Goal: Information Seeking & Learning: Learn about a topic

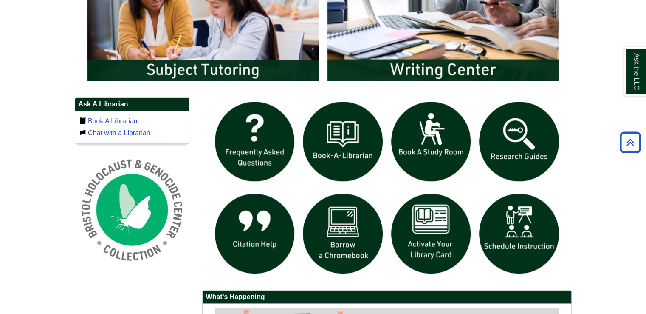
scroll to position [511, 0]
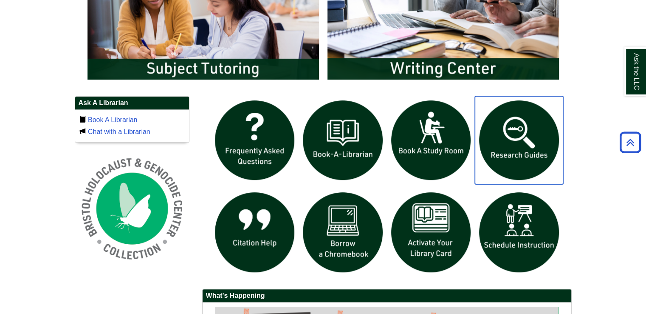
click at [509, 143] on img "slideshow" at bounding box center [519, 140] width 88 height 88
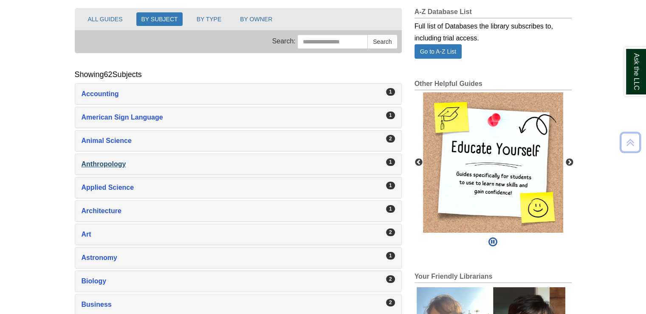
scroll to position [114, 0]
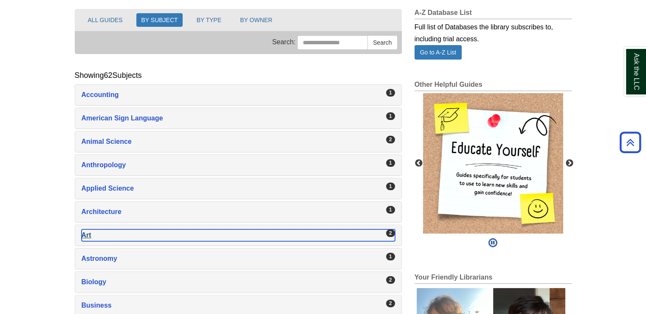
click at [85, 233] on div "Art , 2 guides" at bounding box center [239, 235] width 314 height 12
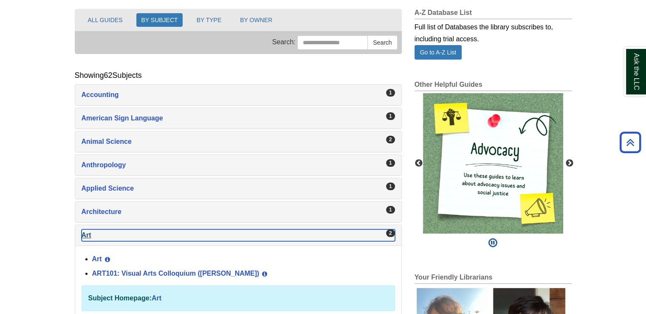
scroll to position [195, 0]
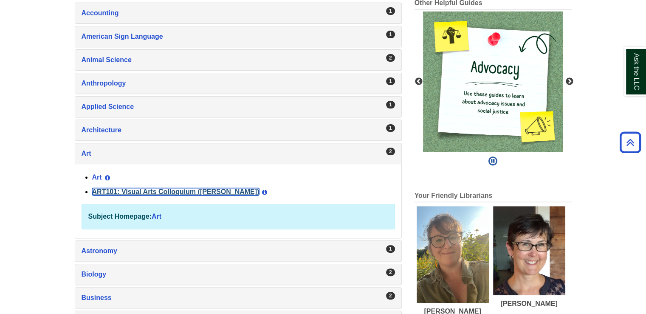
click at [156, 188] on link "ART101: Visual Arts Colloquium ([PERSON_NAME])" at bounding box center [175, 191] width 167 height 7
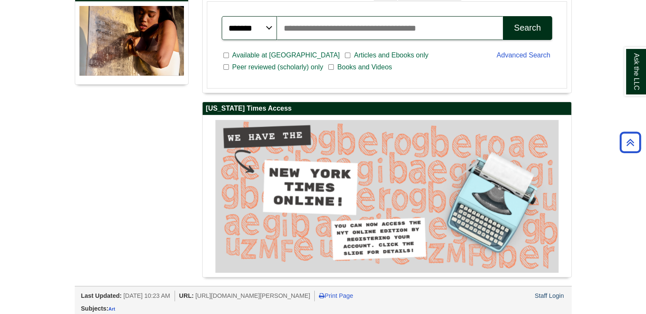
scroll to position [248, 0]
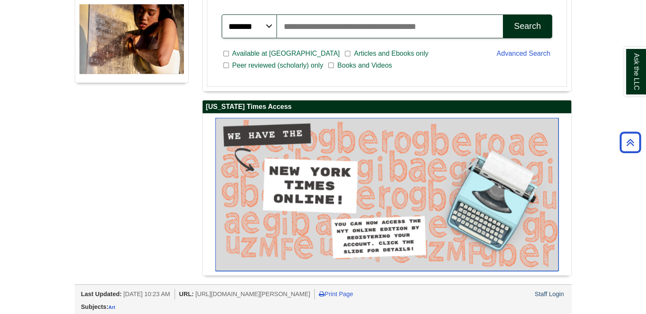
click at [320, 189] on img "slideshow" at bounding box center [386, 194] width 343 height 153
click at [339, 178] on img "slideshow" at bounding box center [386, 194] width 343 height 153
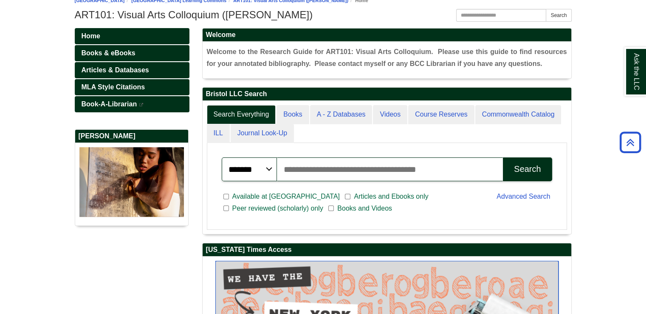
scroll to position [102, 0]
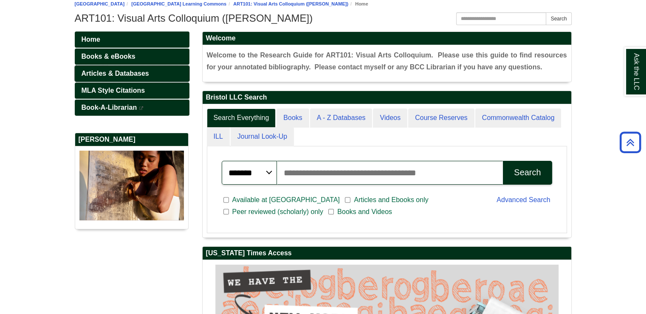
click at [116, 74] on span "Articles & Databases" at bounding box center [116, 73] width 68 height 7
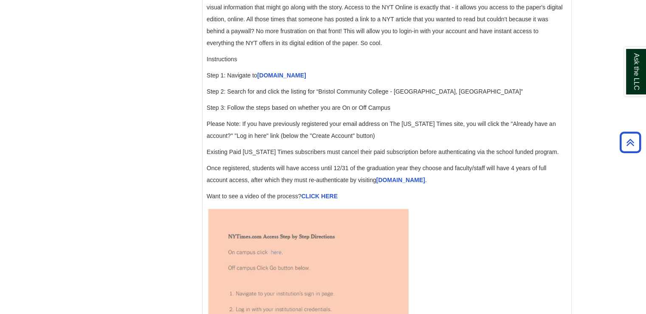
scroll to position [889, 0]
click at [284, 78] on link "[DOMAIN_NAME]" at bounding box center [282, 74] width 49 height 7
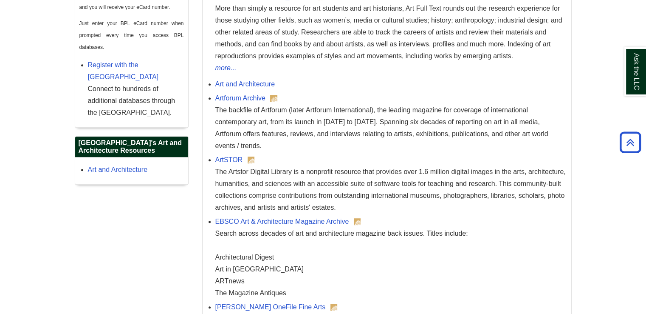
scroll to position [575, 0]
drag, startPoint x: 77, startPoint y: 142, endPoint x: 172, endPoint y: 155, distance: 95.2
click at [174, 153] on h2 "Boston Public Library's Art and Architecture Resources" at bounding box center [131, 146] width 113 height 21
click at [122, 170] on link "Art and Architecture" at bounding box center [118, 168] width 60 height 7
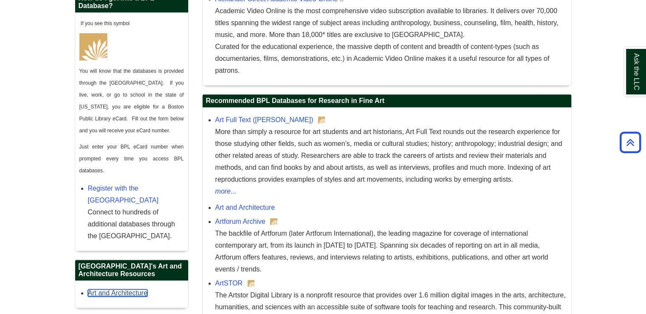
scroll to position [450, 0]
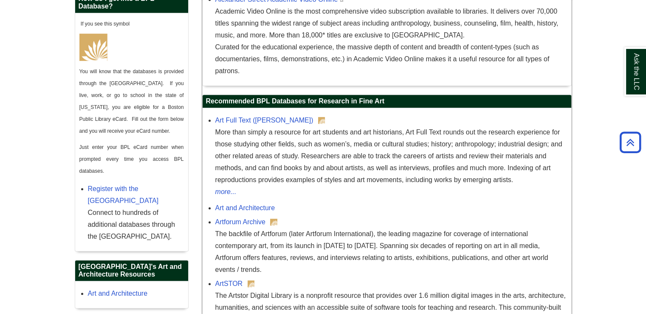
click at [450, 209] on div "Art and Architecture" at bounding box center [391, 208] width 352 height 12
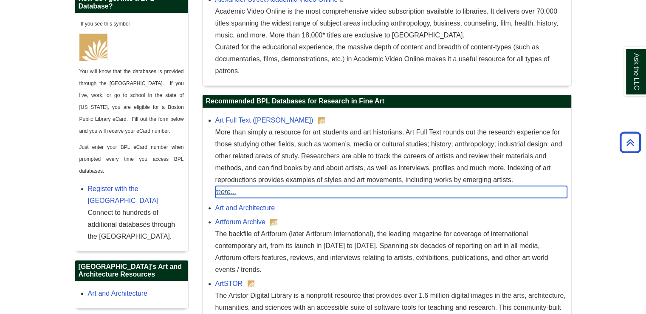
click at [452, 193] on link "more..." at bounding box center [391, 192] width 352 height 12
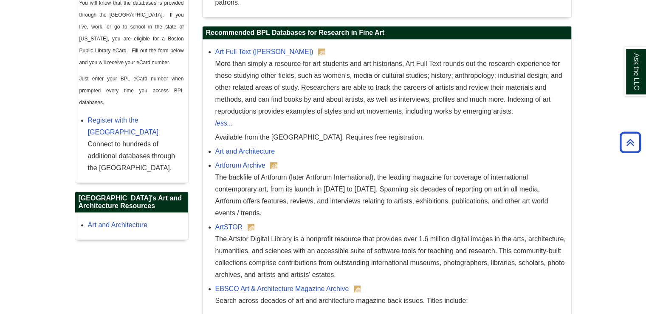
scroll to position [519, 0]
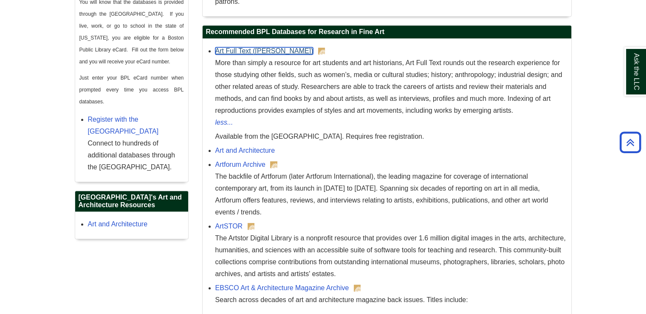
click at [236, 48] on link "Art Full Text (H.W. Wilson)" at bounding box center [264, 50] width 98 height 7
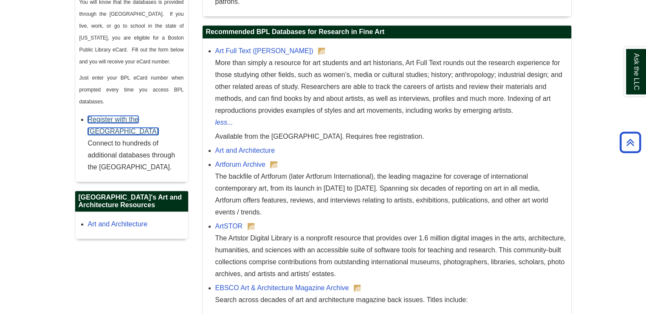
click at [153, 116] on link "Register with the Boston Public Library" at bounding box center [123, 125] width 71 height 19
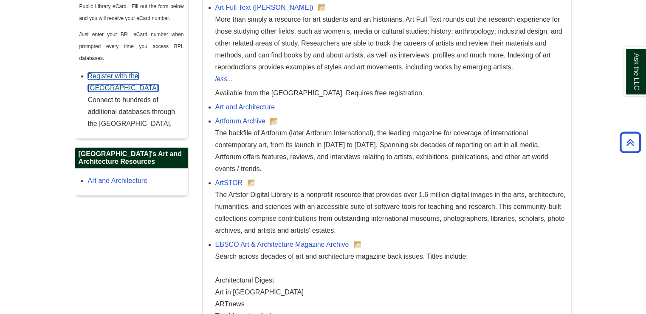
scroll to position [564, 0]
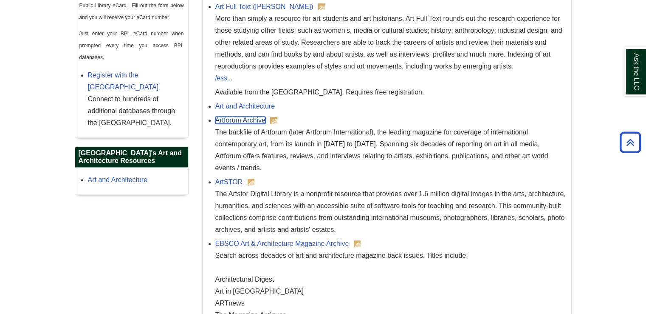
click at [234, 122] on link "Artforum Archive" at bounding box center [240, 119] width 50 height 7
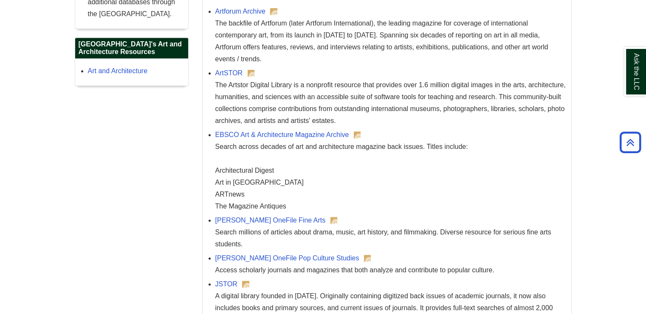
scroll to position [673, 0]
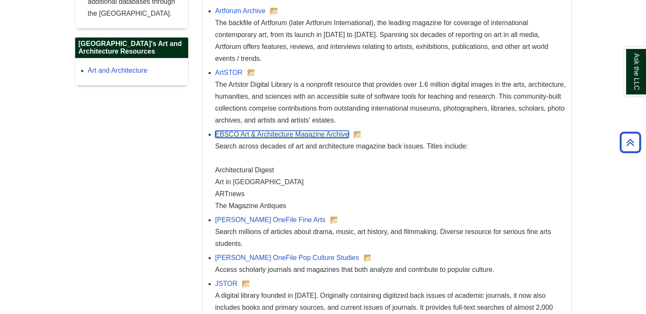
click at [270, 136] on link "EBSCO Art & Architecture Magazine Archive" at bounding box center [282, 133] width 134 height 7
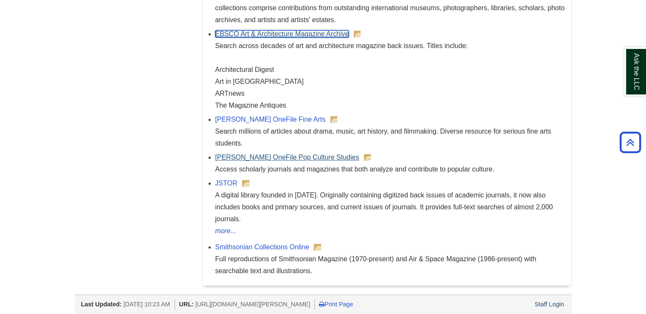
scroll to position [773, 0]
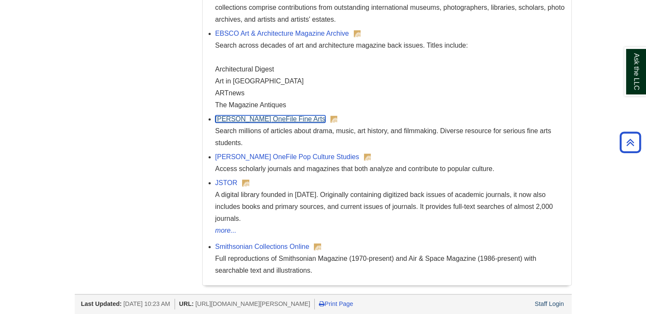
click at [268, 119] on link "Gale OneFile Fine Arts" at bounding box center [270, 118] width 110 height 7
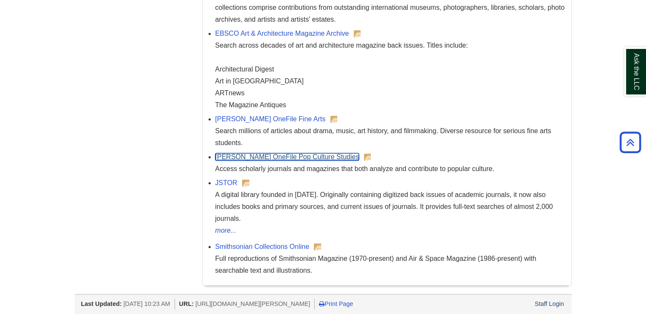
click at [246, 155] on link "Gale OneFile Pop Culture Studies" at bounding box center [287, 156] width 144 height 7
drag, startPoint x: 286, startPoint y: 156, endPoint x: 277, endPoint y: 152, distance: 10.1
click at [277, 153] on link "Gale OneFile Pop Culture Studies" at bounding box center [287, 156] width 144 height 7
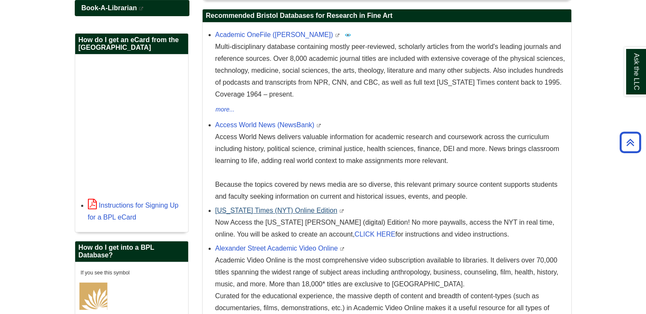
scroll to position [202, 0]
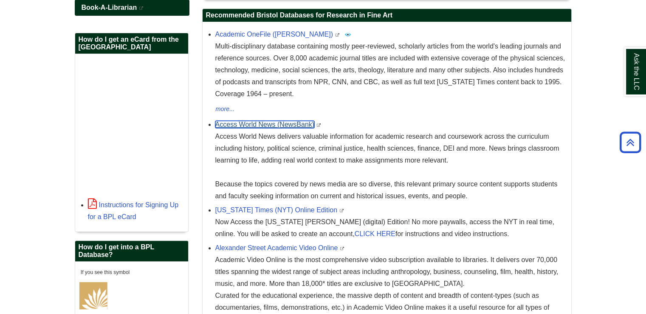
click at [261, 126] on link "Access World News (NewsBank)" at bounding box center [264, 124] width 99 height 7
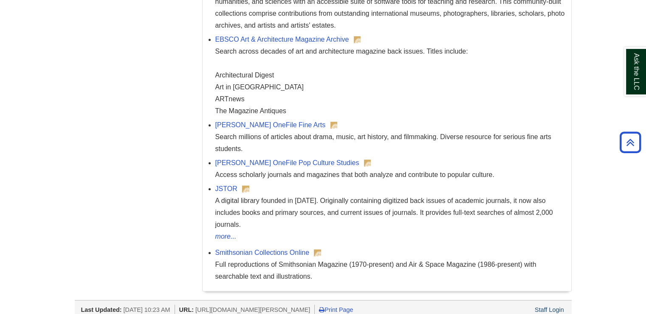
scroll to position [768, 0]
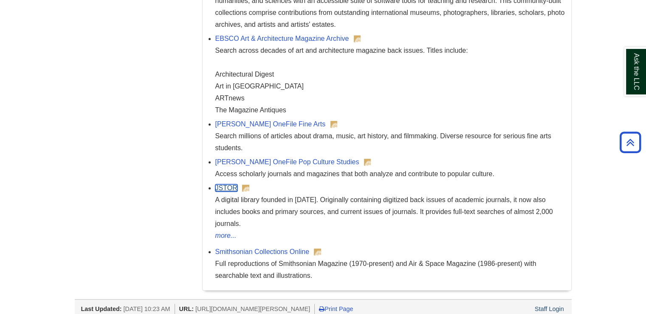
click at [223, 185] on link "JSTOR" at bounding box center [226, 187] width 22 height 7
click at [226, 190] on link "JSTOR" at bounding box center [226, 187] width 22 height 7
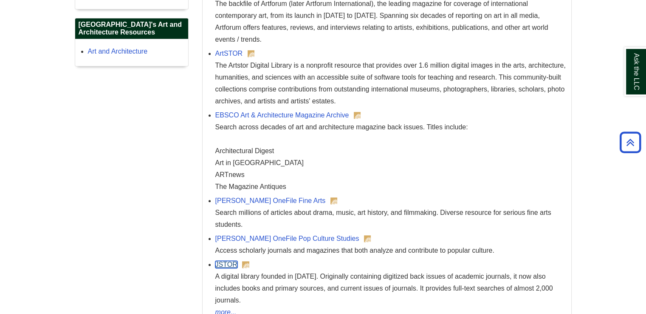
scroll to position [690, 0]
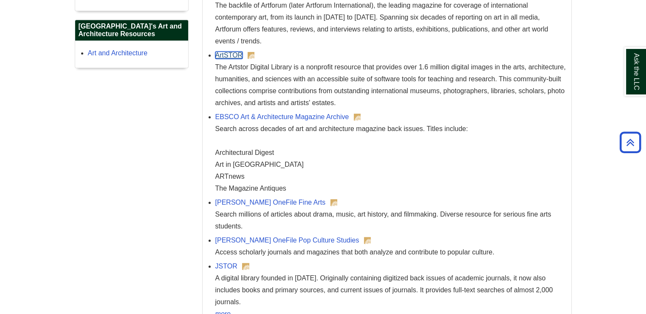
click at [226, 53] on link "ArtSTOR" at bounding box center [229, 54] width 28 height 7
